Goal: Task Accomplishment & Management: Complete application form

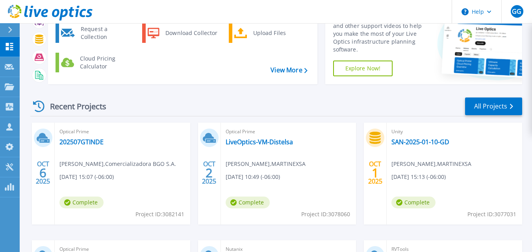
scroll to position [48, 0]
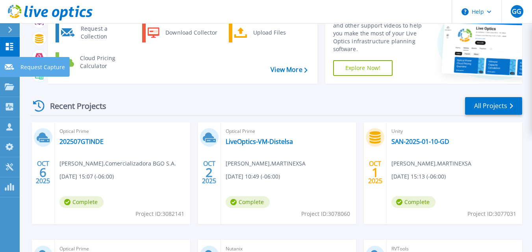
click at [43, 67] on p "Request Capture" at bounding box center [42, 67] width 45 height 20
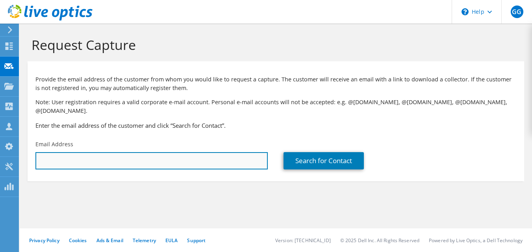
click at [156, 156] on input "text" at bounding box center [151, 160] width 232 height 17
type input "r"
paste input "Erick Álvarez;"
drag, startPoint x: 106, startPoint y: 151, endPoint x: 26, endPoint y: 151, distance: 80.4
click at [26, 151] on section "Request Capture Provide the email address of the customer from whom you would l…" at bounding box center [276, 122] width 512 height 197
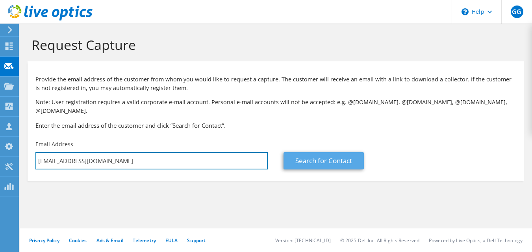
type input "ealvarez@cnee.gob.gt"
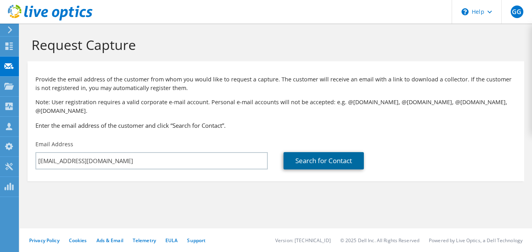
click at [310, 152] on link "Search for Contact" at bounding box center [324, 160] width 80 height 17
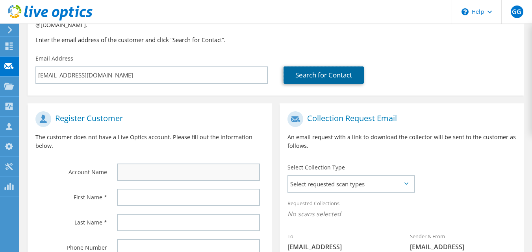
scroll to position [86, 0]
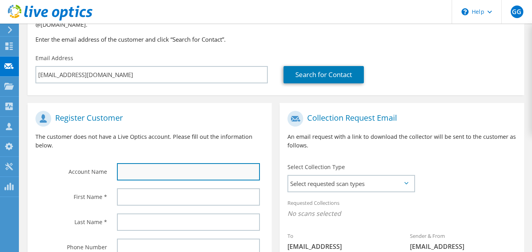
click at [173, 163] on input "text" at bounding box center [188, 171] width 143 height 17
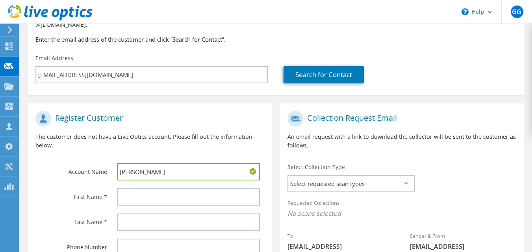
type input "Erick Alvarez"
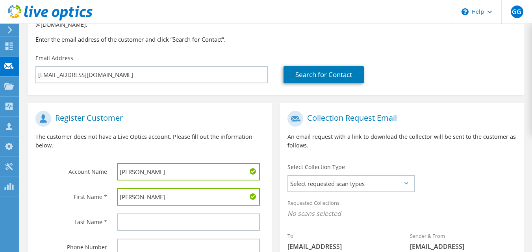
type input "Erick"
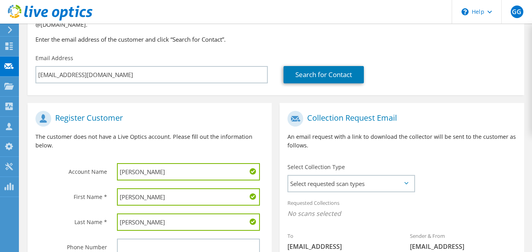
scroll to position [169, 0]
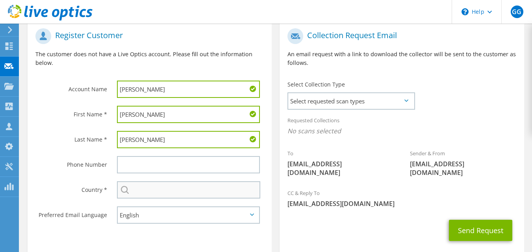
type input "Alvarez"
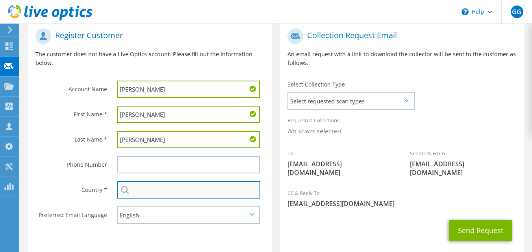
click at [161, 185] on input "text" at bounding box center [189, 190] width 144 height 17
type input "Guatemala"
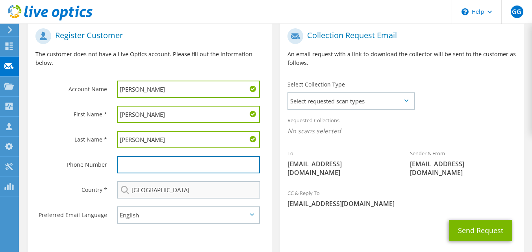
type input "32272220"
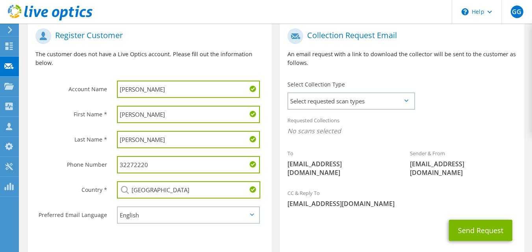
drag, startPoint x: 137, startPoint y: 153, endPoint x: 95, endPoint y: 152, distance: 41.8
click at [95, 152] on div "Phone Number 32272220" at bounding box center [150, 164] width 244 height 25
click at [350, 93] on span "Select requested scan types" at bounding box center [351, 101] width 126 height 16
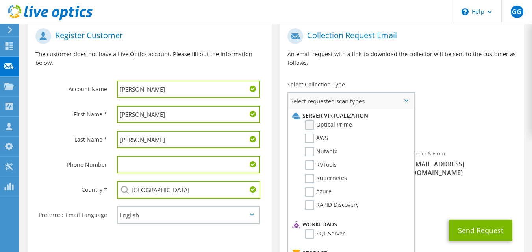
click at [314, 121] on label "Optical Prime" at bounding box center [328, 125] width 47 height 9
click at [0, 0] on input "Optical Prime" at bounding box center [0, 0] width 0 height 0
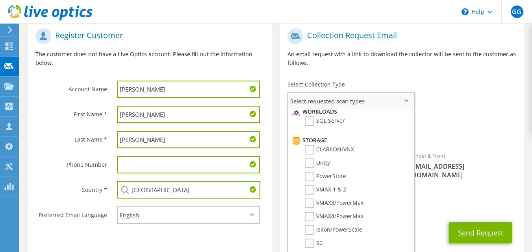
scroll to position [113, 0]
click at [311, 116] on label "SQL Server" at bounding box center [325, 120] width 40 height 9
click at [0, 0] on input "SQL Server" at bounding box center [0, 0] width 0 height 0
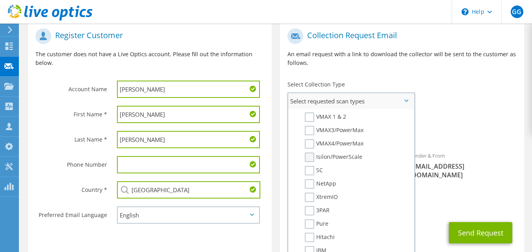
scroll to position [187, 0]
click at [309, 165] on label "SC" at bounding box center [314, 169] width 18 height 9
click at [0, 0] on input "SC" at bounding box center [0, 0] width 0 height 0
click at [310, 165] on label "SC" at bounding box center [314, 169] width 18 height 9
click at [0, 0] on input "SC" at bounding box center [0, 0] width 0 height 0
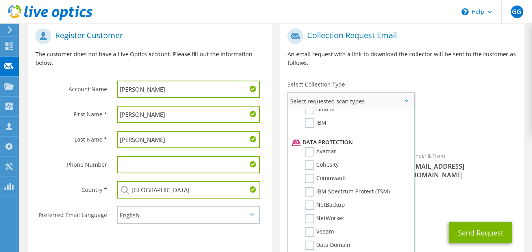
scroll to position [375, 0]
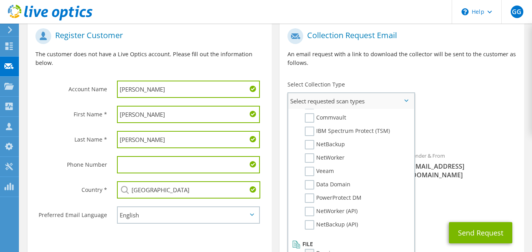
click at [312, 249] on label "Dossier" at bounding box center [320, 253] width 31 height 9
click at [0, 0] on input "Dossier" at bounding box center [0, 0] width 0 height 0
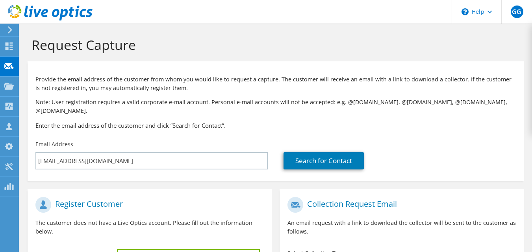
scroll to position [198, 0]
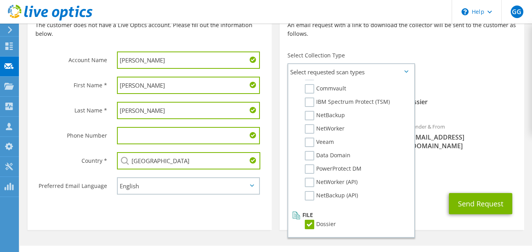
click at [434, 167] on div "CC & Reply To ggarcia@martinexsa.com" at bounding box center [402, 171] width 244 height 27
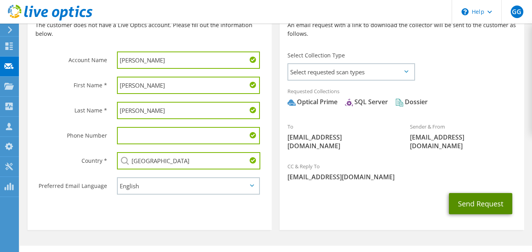
click at [481, 193] on button "Send Request" at bounding box center [480, 203] width 63 height 21
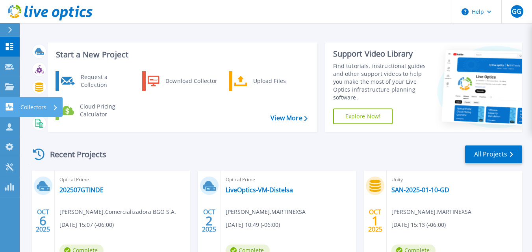
click at [46, 112] on div "Collectors" at bounding box center [38, 107] width 37 height 20
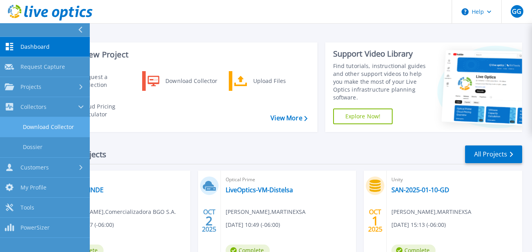
click at [62, 129] on link "Download Collector" at bounding box center [45, 127] width 90 height 20
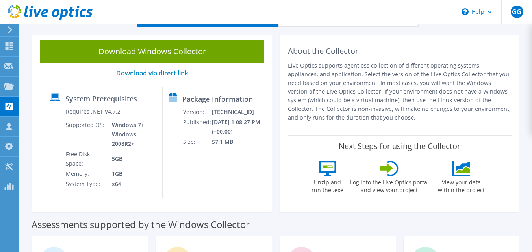
scroll to position [44, 0]
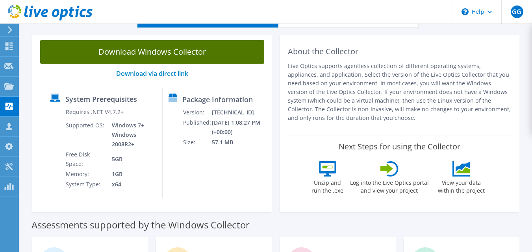
click at [160, 50] on link "Download Windows Collector" at bounding box center [152, 52] width 224 height 24
